Goal: Task Accomplishment & Management: Use online tool/utility

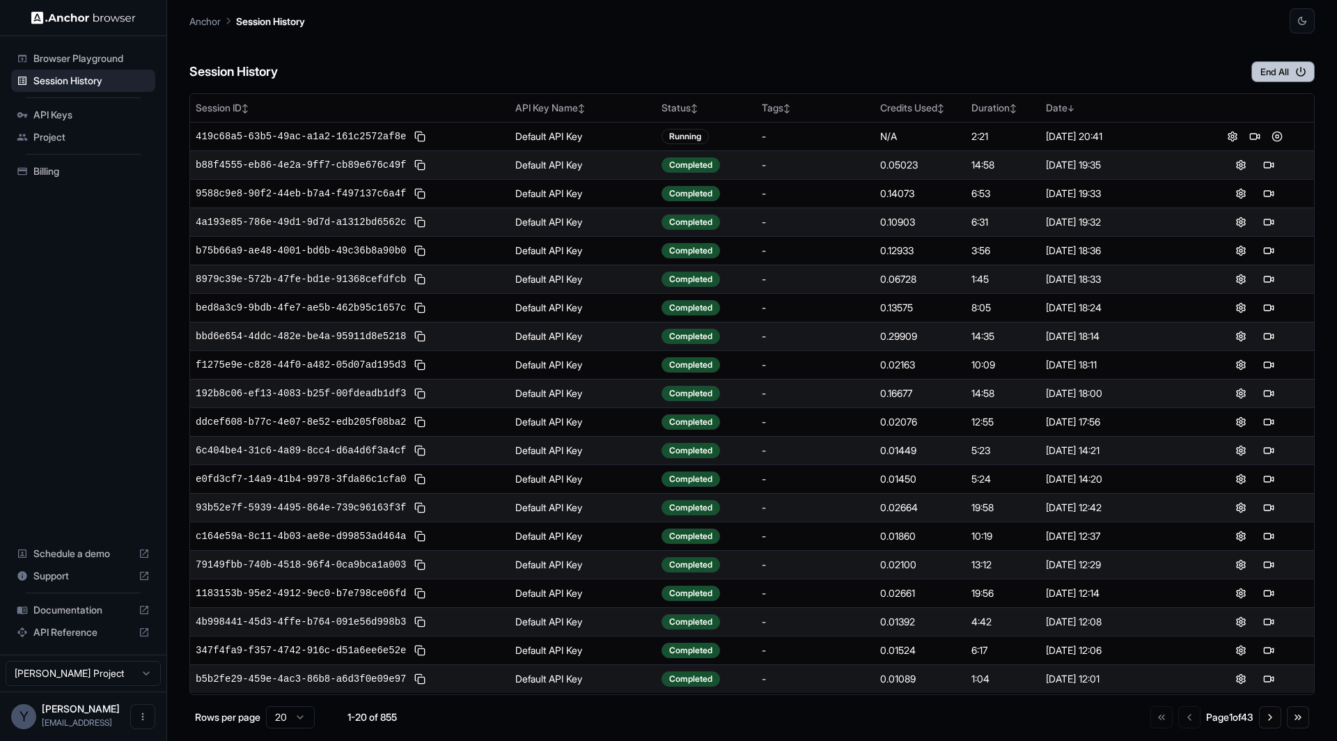
click at [1265, 69] on button "End All" at bounding box center [1283, 71] width 63 height 21
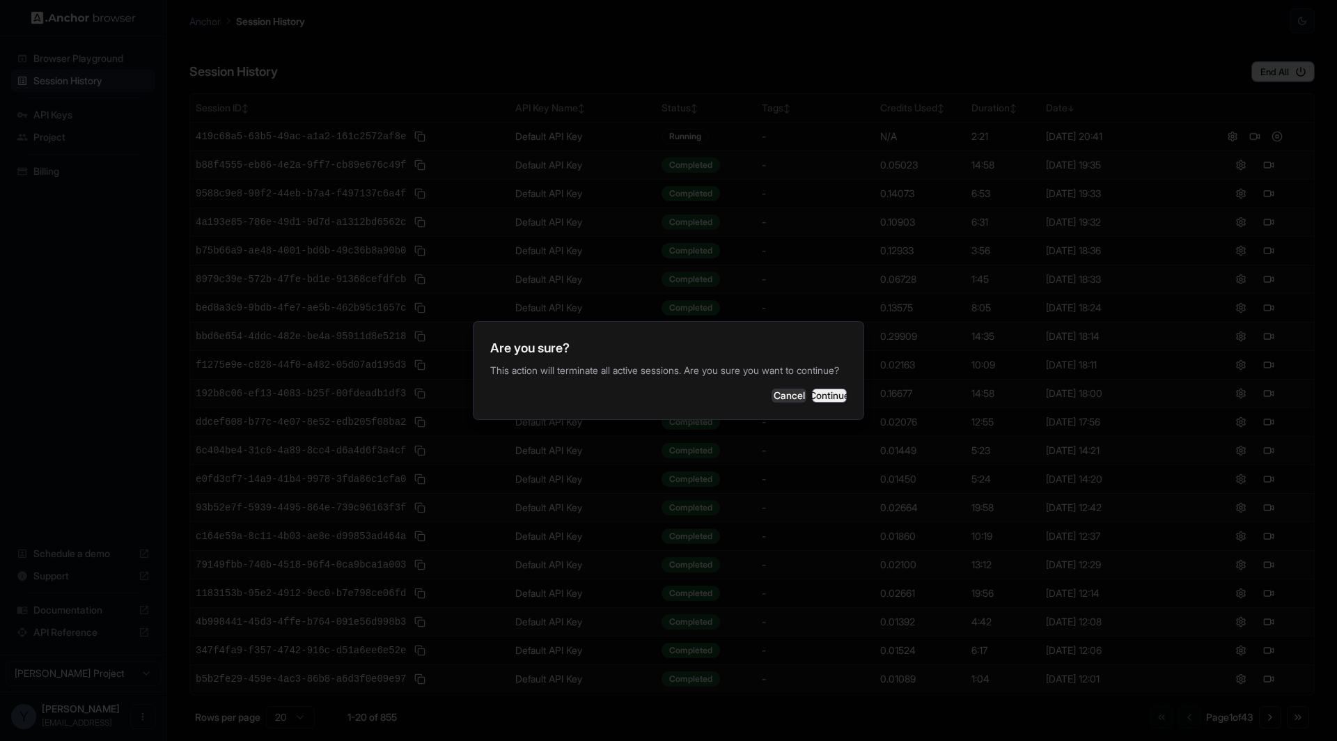
click at [830, 403] on button "Continue" at bounding box center [829, 396] width 35 height 14
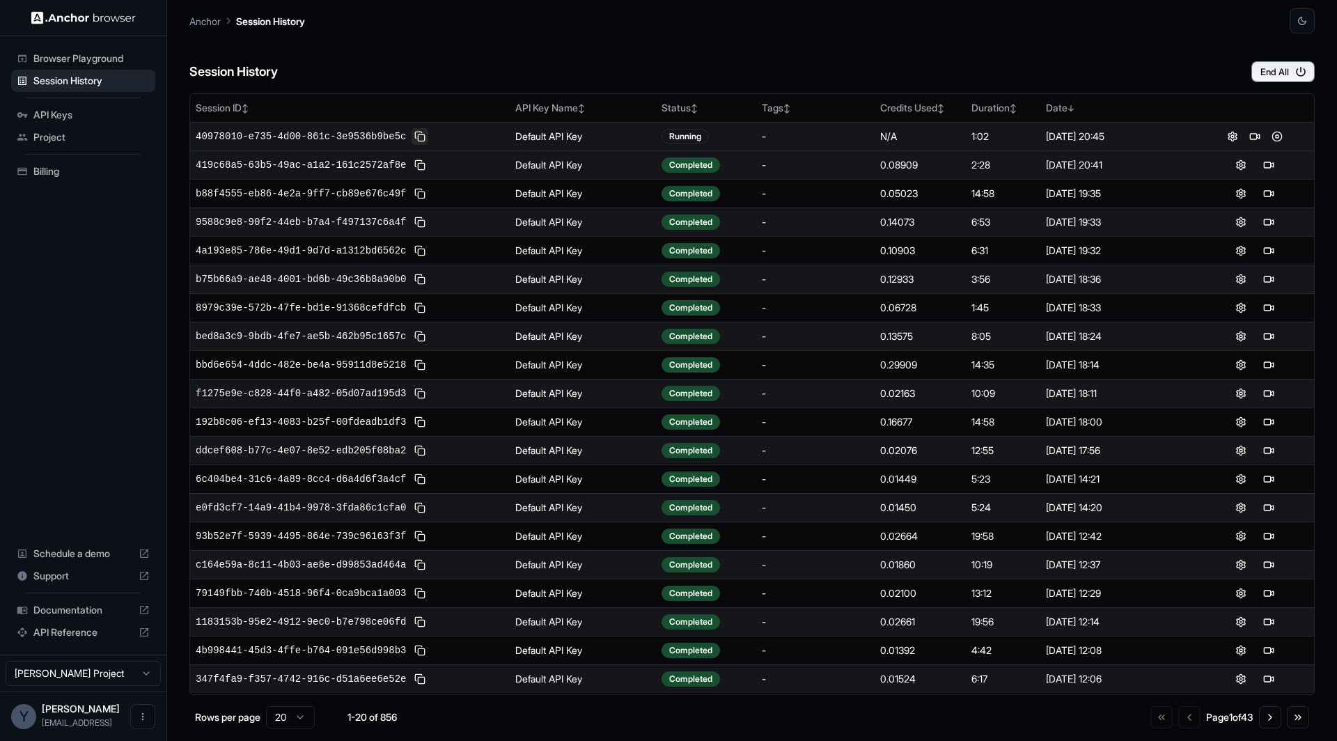
click at [421, 134] on button at bounding box center [420, 136] width 17 height 17
